Goal: Information Seeking & Learning: Learn about a topic

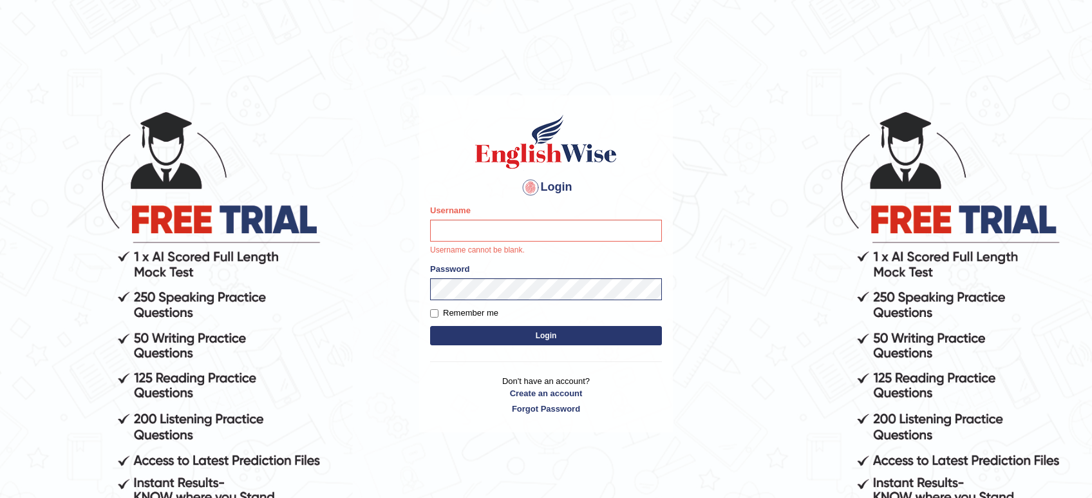
drag, startPoint x: 1057, startPoint y: 48, endPoint x: 1240, endPoint y: 44, distance: 182.9
click at [1092, 44] on html "Login Please fix the following errors: Username Username cannot be blank. Passw…" at bounding box center [546, 249] width 1092 height 498
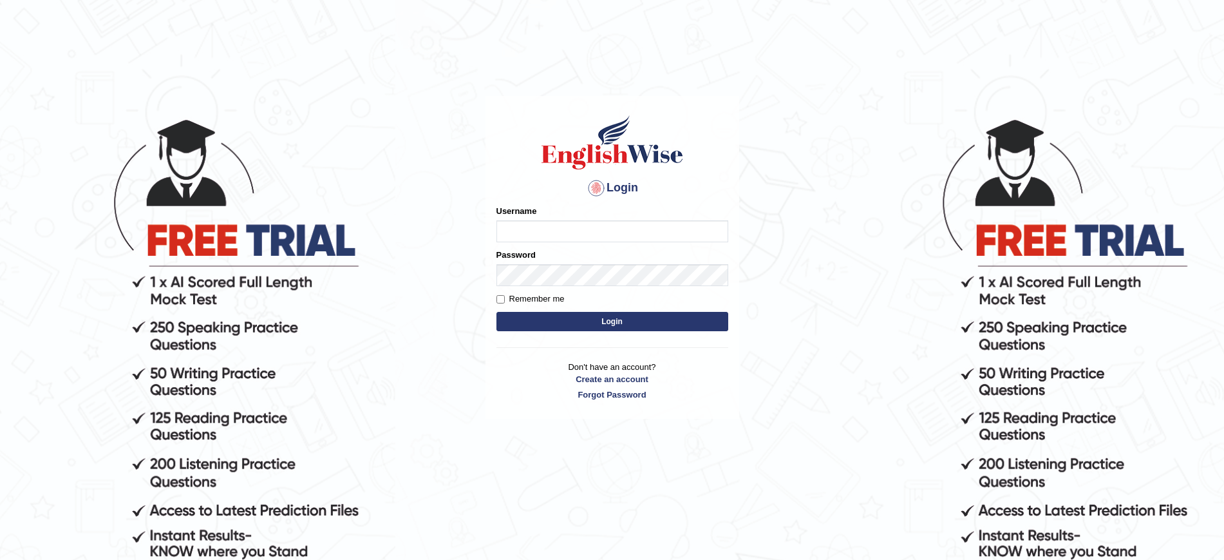
type input "JovicRecomendable"
click at [612, 320] on button "Login" at bounding box center [613, 321] width 232 height 19
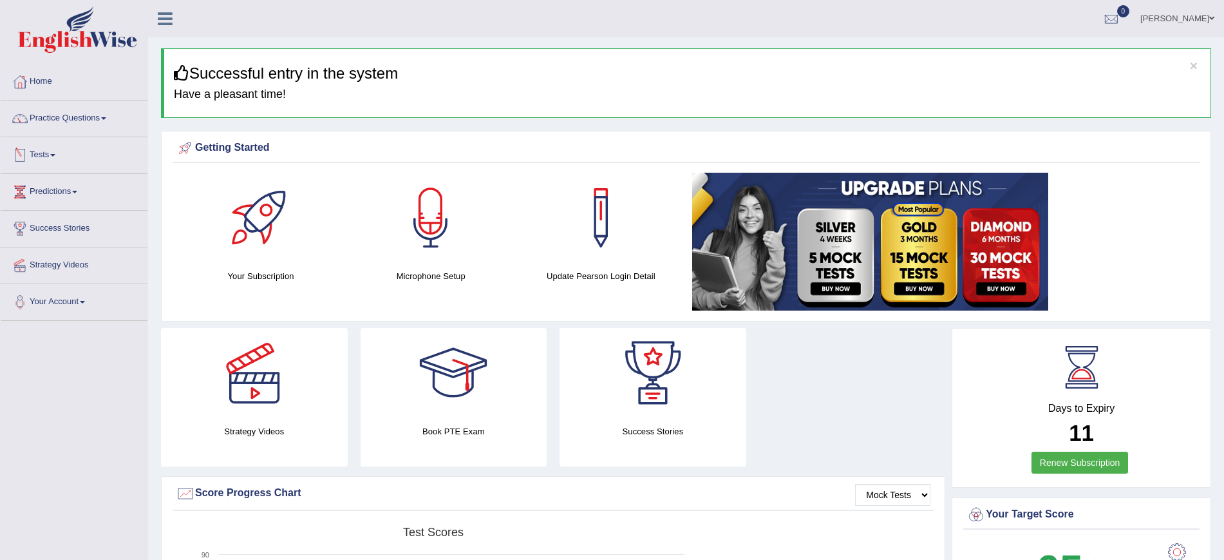
click at [41, 159] on link "Tests" at bounding box center [74, 153] width 147 height 32
click at [75, 117] on link "Practice Questions" at bounding box center [74, 116] width 147 height 32
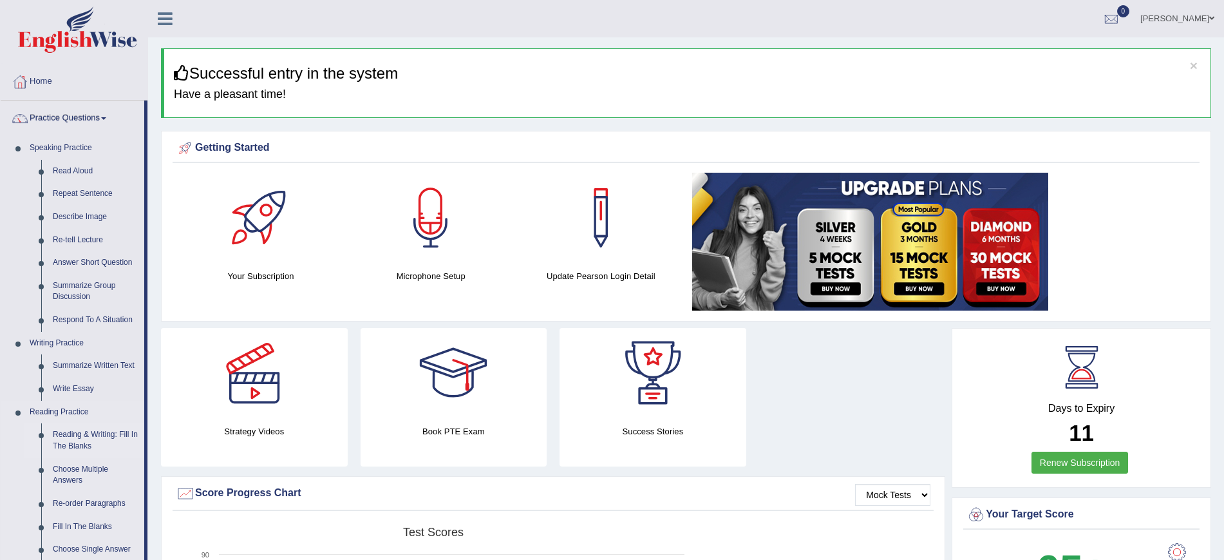
click at [84, 432] on link "Reading & Writing: Fill In The Blanks" at bounding box center [95, 440] width 97 height 34
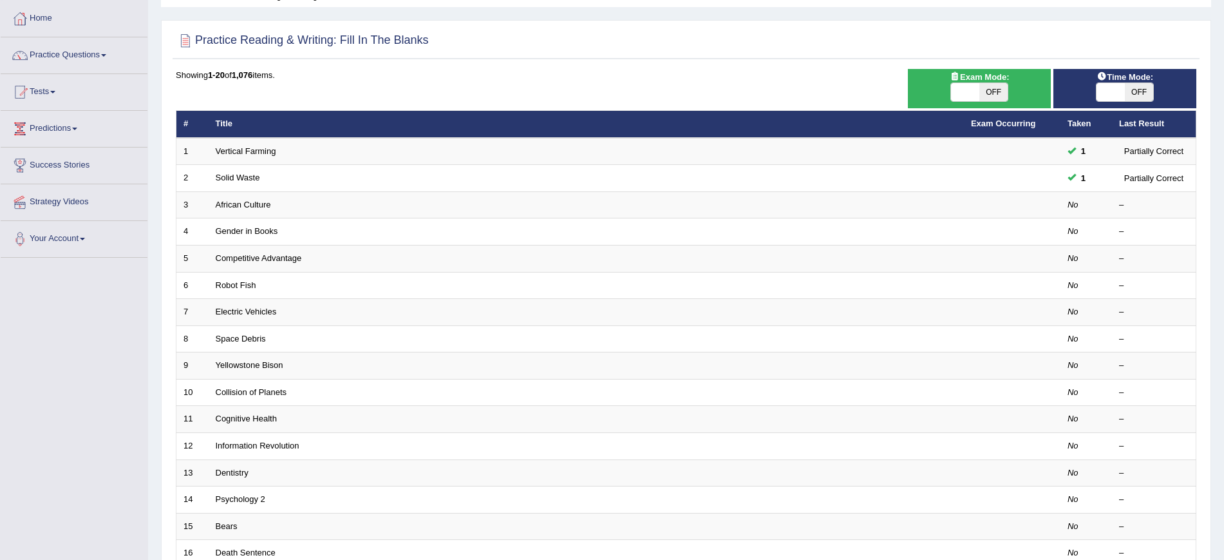
scroll to position [51, 0]
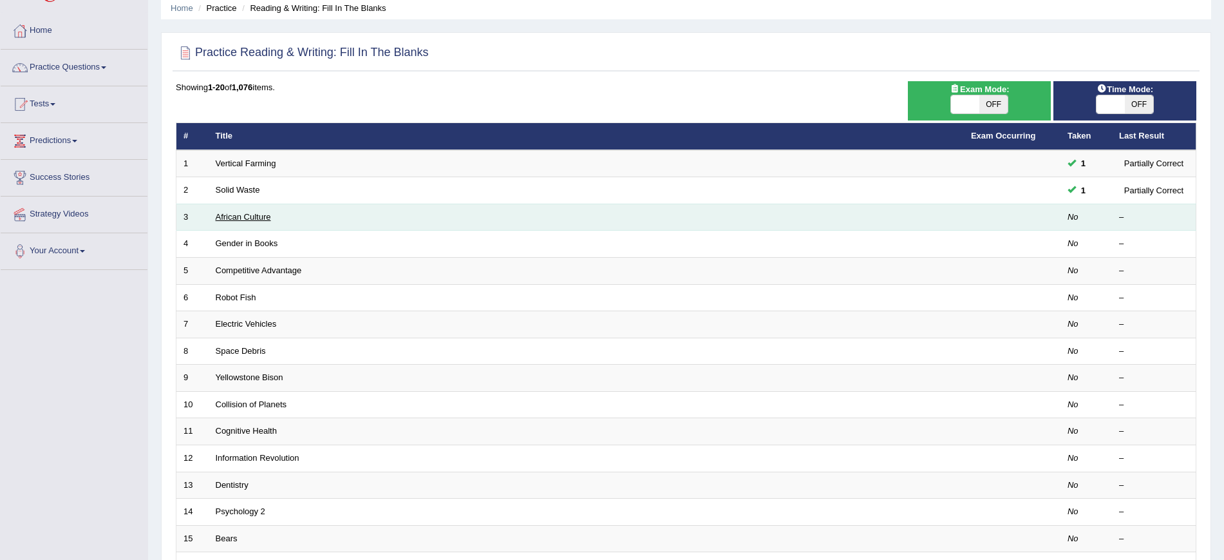
click at [247, 213] on link "African Culture" at bounding box center [243, 217] width 55 height 10
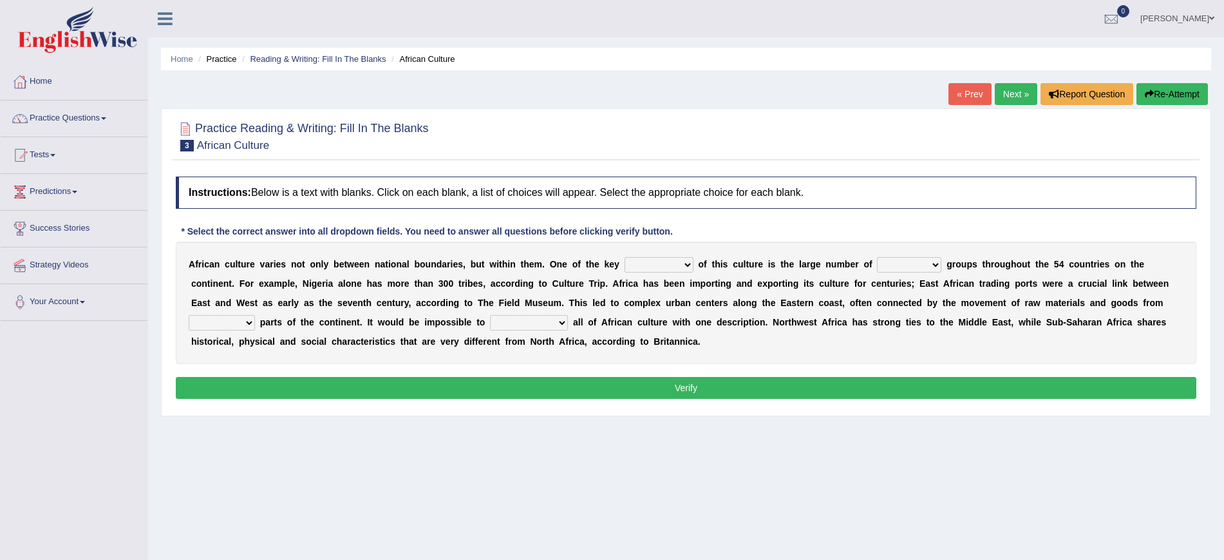
click at [686, 267] on select "conjectures features issues doubts" at bounding box center [659, 264] width 69 height 15
select select "features"
click at [625, 257] on select "conjectures features issues doubts" at bounding box center [659, 264] width 69 height 15
click at [920, 259] on select "ethic ethnic eugenic epic" at bounding box center [909, 264] width 64 height 15
click at [879, 257] on select "ethic ethnic eugenic epic" at bounding box center [909, 264] width 64 height 15
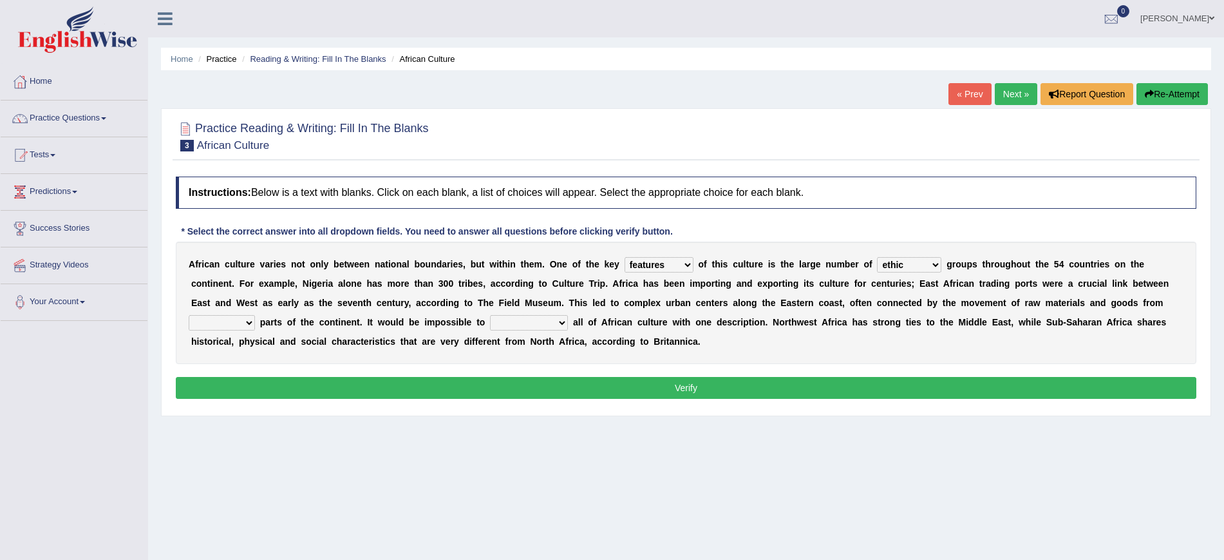
click at [924, 265] on select "ethic ethnic eugenic epic" at bounding box center [909, 264] width 64 height 15
select select "ethnic"
click at [879, 257] on select "ethic ethnic eugenic epic" at bounding box center [909, 264] width 64 height 15
click at [254, 315] on select "forelocked interlocked unlocked landlocked" at bounding box center [222, 322] width 66 height 15
select select "interlocked"
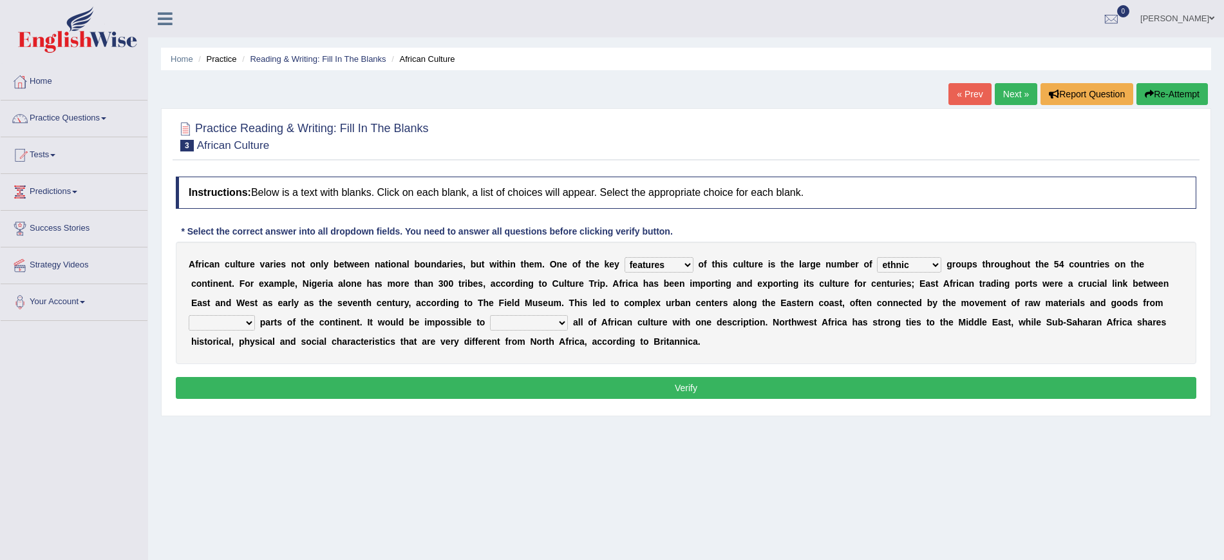
click at [189, 315] on select "forelocked interlocked unlocked landlocked" at bounding box center [222, 322] width 66 height 15
click at [551, 320] on select "characterize conceptualize symbolize synthesize" at bounding box center [529, 322] width 78 height 15
select select "characterize"
click at [492, 315] on select "characterize conceptualize symbolize synthesize" at bounding box center [529, 322] width 78 height 15
click at [578, 393] on button "Verify" at bounding box center [686, 388] width 1021 height 22
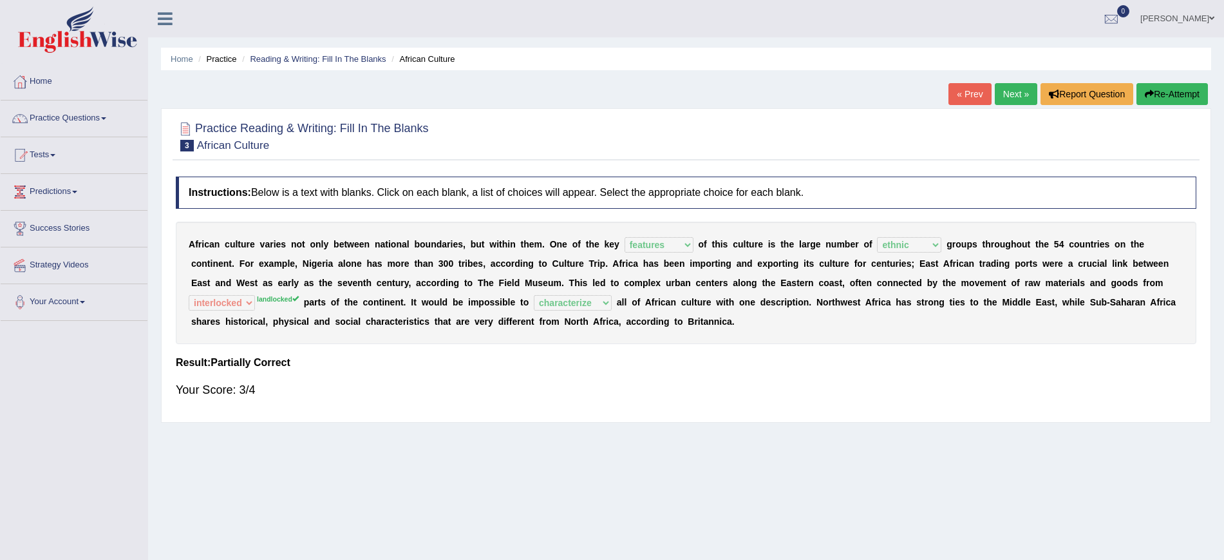
click at [1014, 91] on link "Next »" at bounding box center [1016, 94] width 43 height 22
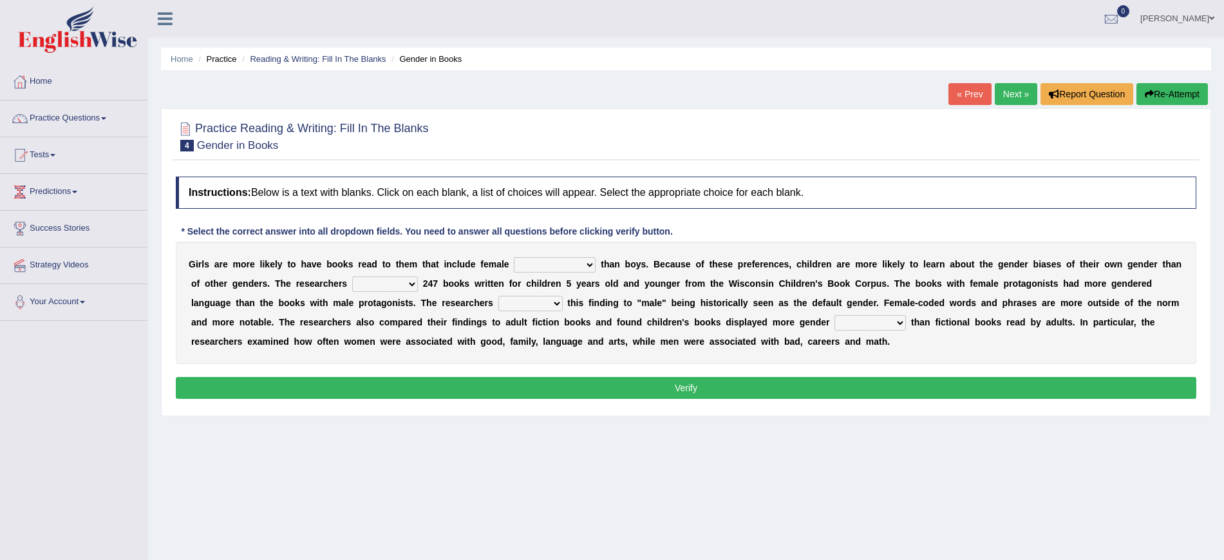
click at [545, 261] on select "protagonists cosmogonists agonists expressionists" at bounding box center [555, 264] width 82 height 15
select select "protagonists"
click at [514, 257] on select "protagonists cosmogonists agonists expressionists" at bounding box center [555, 264] width 82 height 15
click at [418, 285] on select "hydrolyzed paralyzed catalyzed analyzed" at bounding box center [385, 283] width 66 height 15
select select "analyzed"
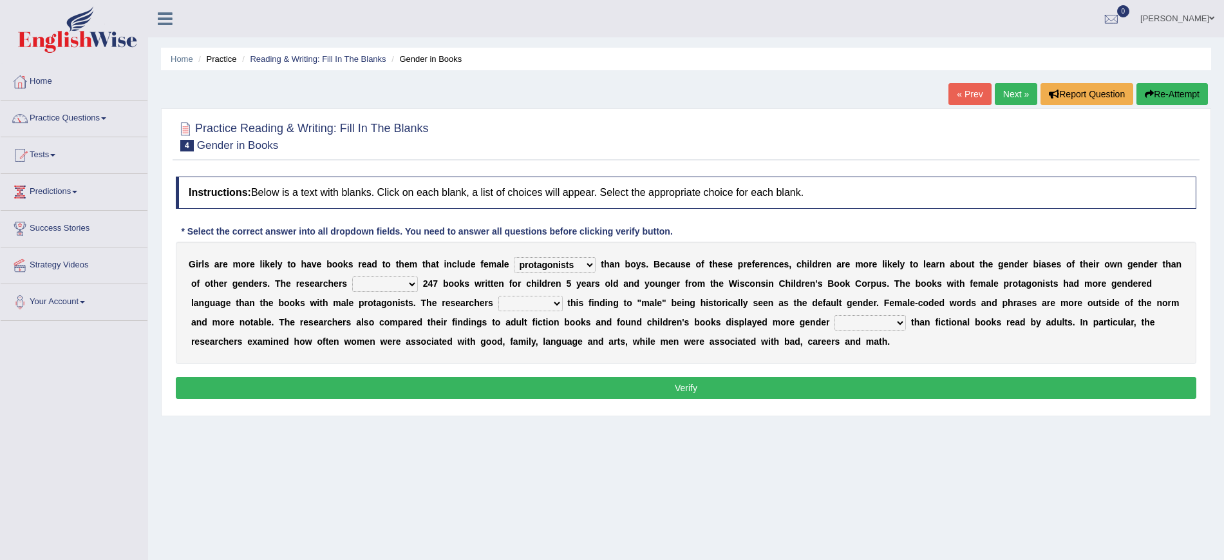
click at [376, 276] on select "hydrolyzed paralyzed catalyzed analyzed" at bounding box center [385, 283] width 66 height 15
click at [543, 303] on select "contribute tribute distribute attribute" at bounding box center [530, 303] width 64 height 15
select select "attribute"
click at [498, 296] on select "contribute tribute distribute attribute" at bounding box center [530, 303] width 64 height 15
click at [869, 314] on div "G i r l s a r e m o r e l i k e l y t o h a v e b o o k s r e a d t o t h e m t…" at bounding box center [686, 302] width 1021 height 122
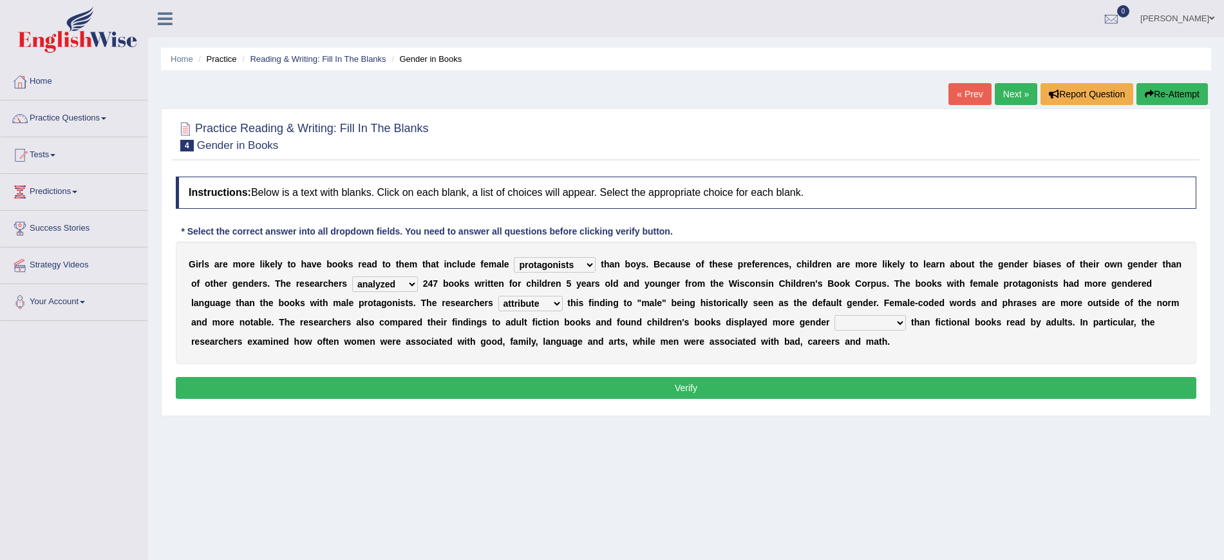
click at [879, 321] on select "stereotypes teletypes prototypes electrotypes" at bounding box center [870, 322] width 71 height 15
select select "stereotypes"
click at [835, 315] on select "stereotypes teletypes prototypes electrotypes" at bounding box center [870, 322] width 71 height 15
click at [803, 383] on button "Verify" at bounding box center [686, 388] width 1021 height 22
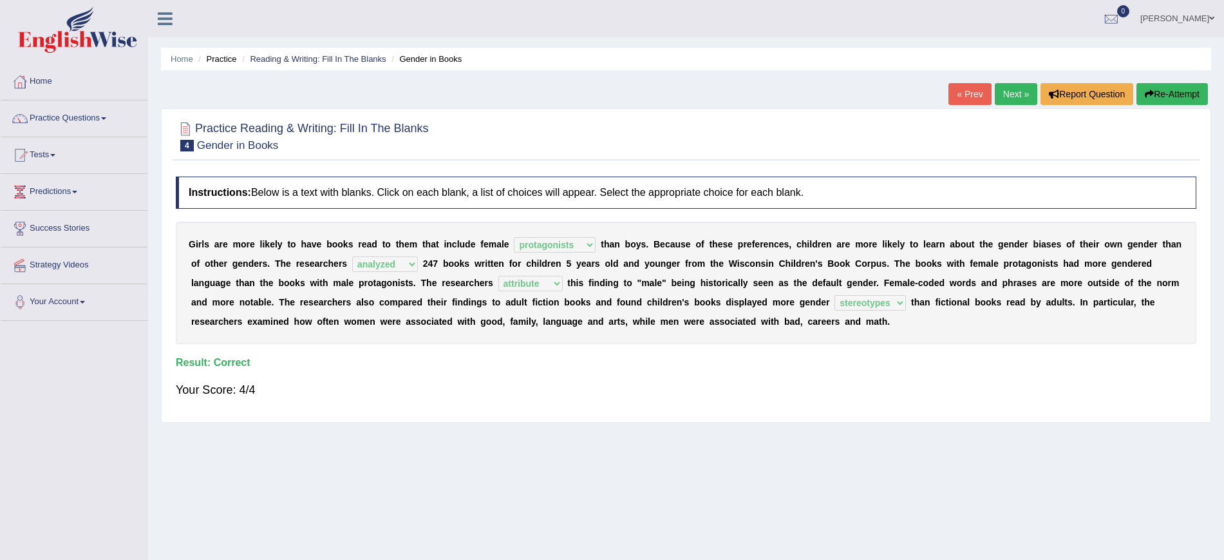
click at [668, 58] on ul "Home Practice Reading & Writing: Fill In The Blanks Gender in Books" at bounding box center [686, 59] width 1050 height 23
click at [753, 505] on div "Home Practice Reading & Writing: Fill In The Blanks Gender in Books « Prev Next…" at bounding box center [686, 322] width 1076 height 644
click at [1008, 95] on link "Next »" at bounding box center [1016, 94] width 43 height 22
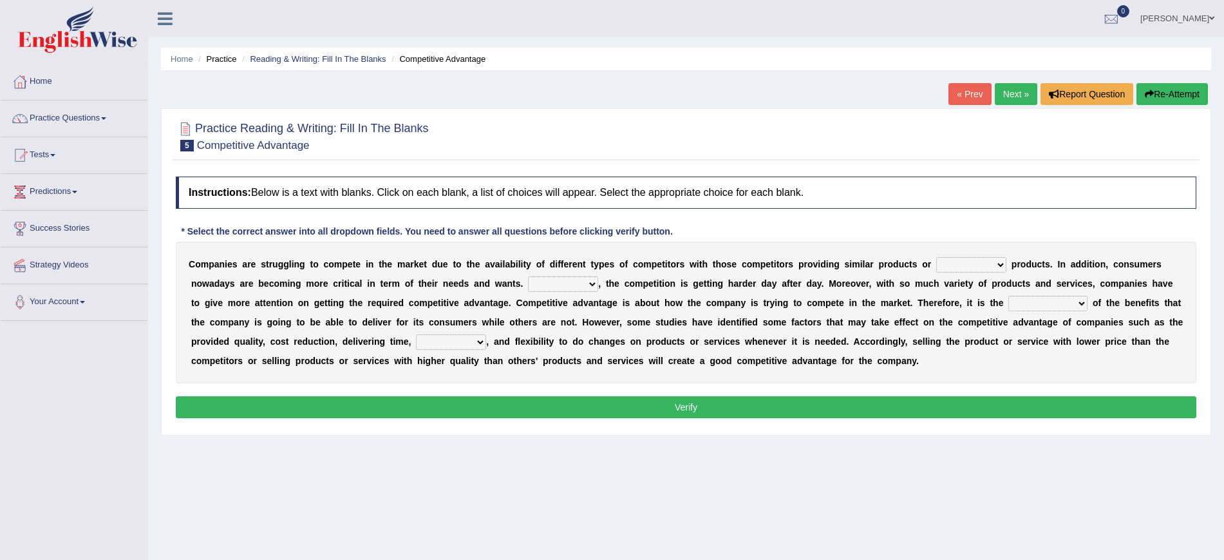
click at [989, 261] on select "constitution restitution substitution institution" at bounding box center [971, 264] width 70 height 15
click at [1029, 235] on div "Instructions: Below is a text with blanks. Click on each blank, a list of choic…" at bounding box center [686, 299] width 1027 height 258
